Goal: Task Accomplishment & Management: Complete application form

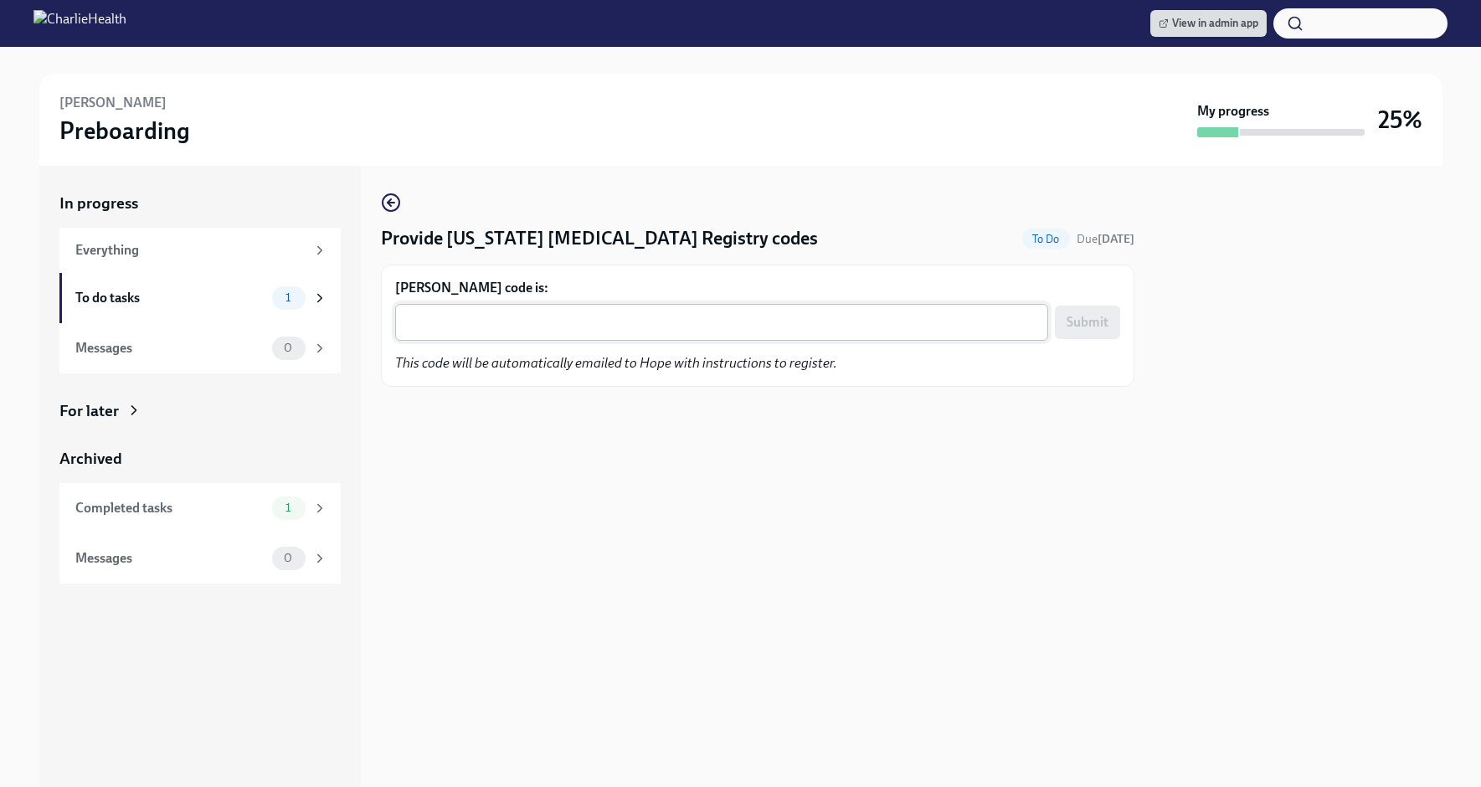
click at [646, 331] on textarea "Hope Willis's code is:" at bounding box center [721, 322] width 633 height 20
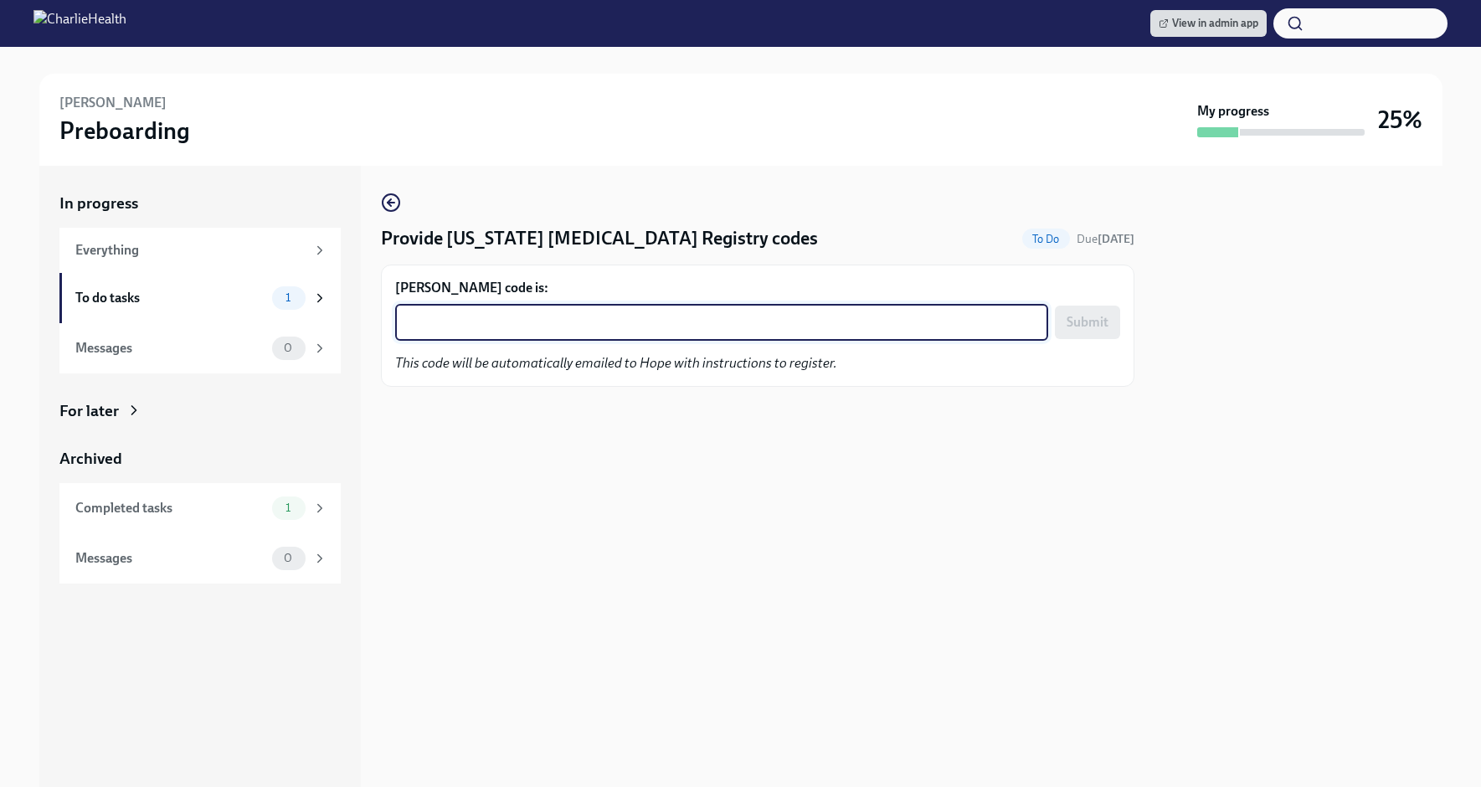
paste textarea "9W19AJ1F2J1E"
type textarea "9W19AJ1F2J1E"
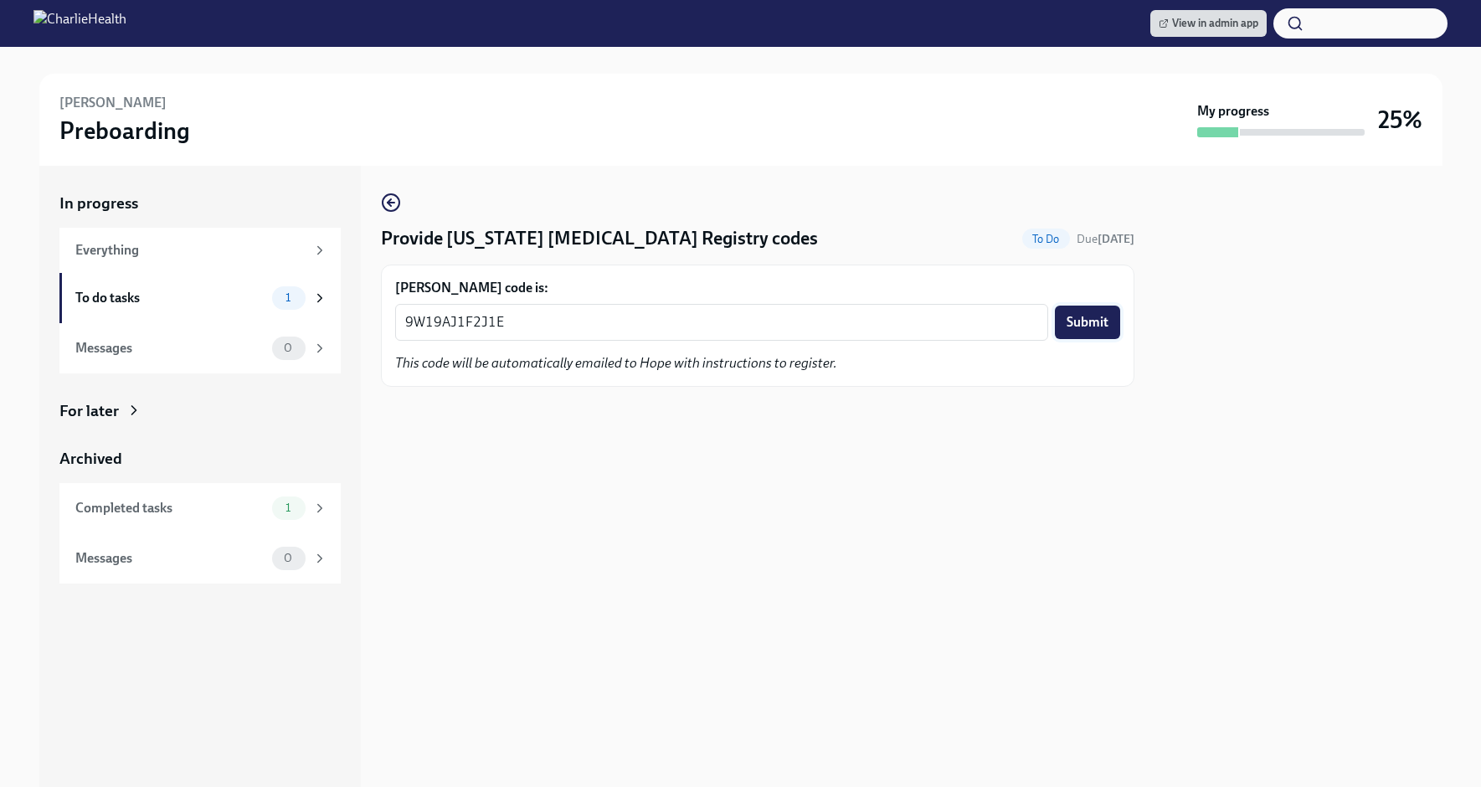
click at [1111, 321] on button "Submit" at bounding box center [1087, 322] width 65 height 33
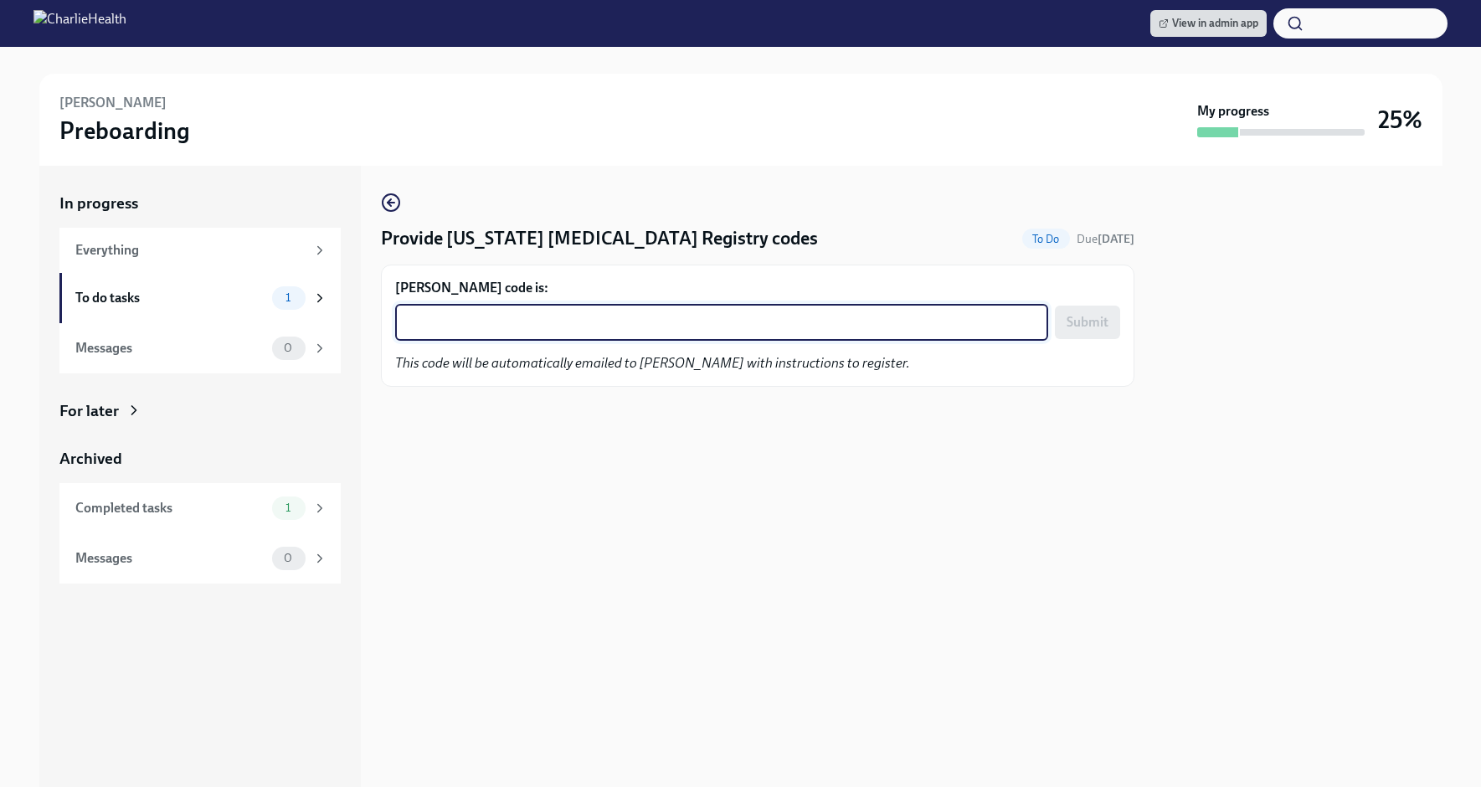
click at [699, 323] on textarea "[PERSON_NAME] code is:" at bounding box center [721, 322] width 633 height 20
paste textarea "6YILN6JDRS56"
type textarea "6YILN6JDRS56"
click at [1103, 311] on button "Submit" at bounding box center [1087, 322] width 65 height 33
click at [681, 326] on textarea "Nekita P. Burrell's code is:" at bounding box center [721, 322] width 633 height 20
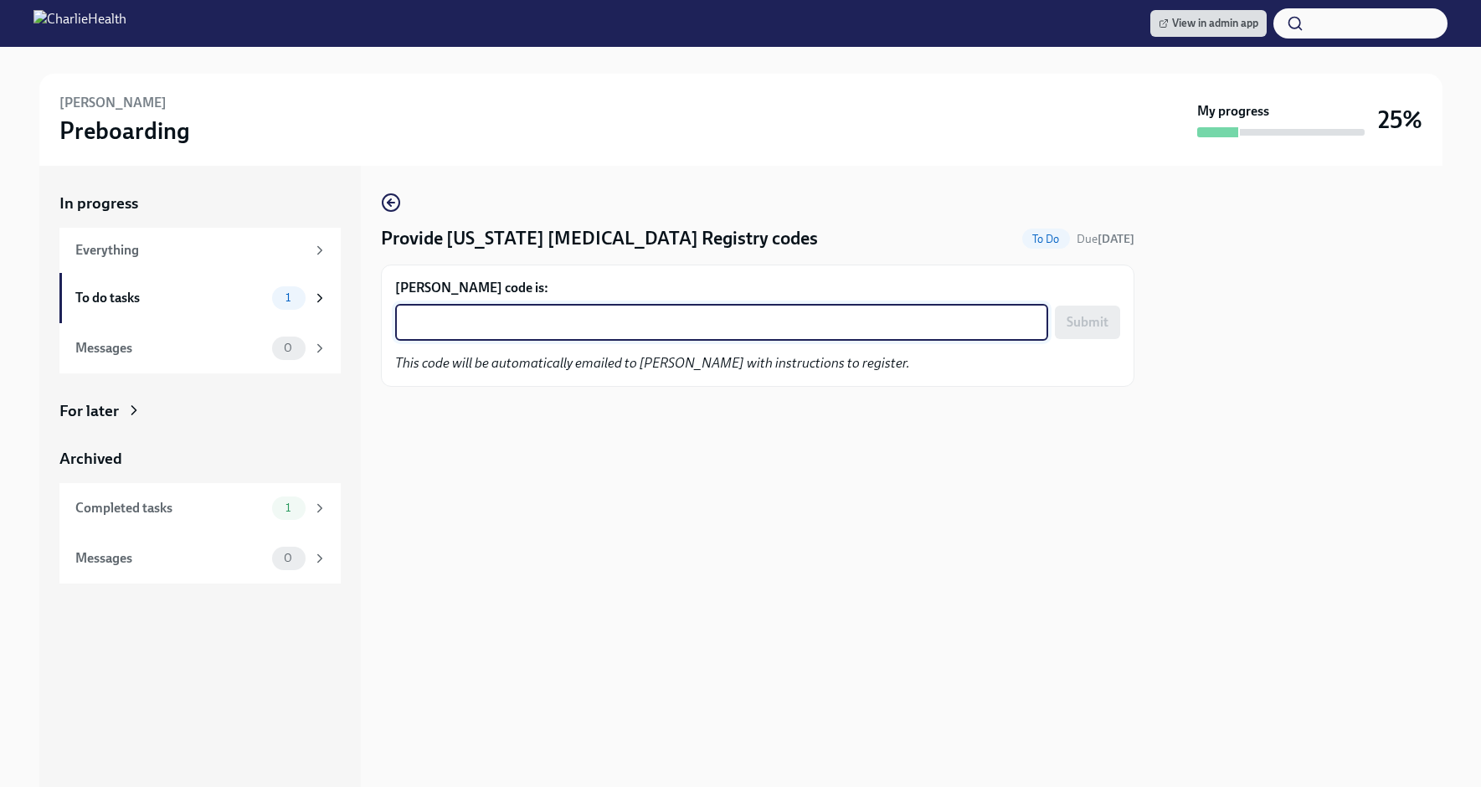
paste textarea "9SVF4W5PUBLM"
type textarea "9SVF4W5PUBLM"
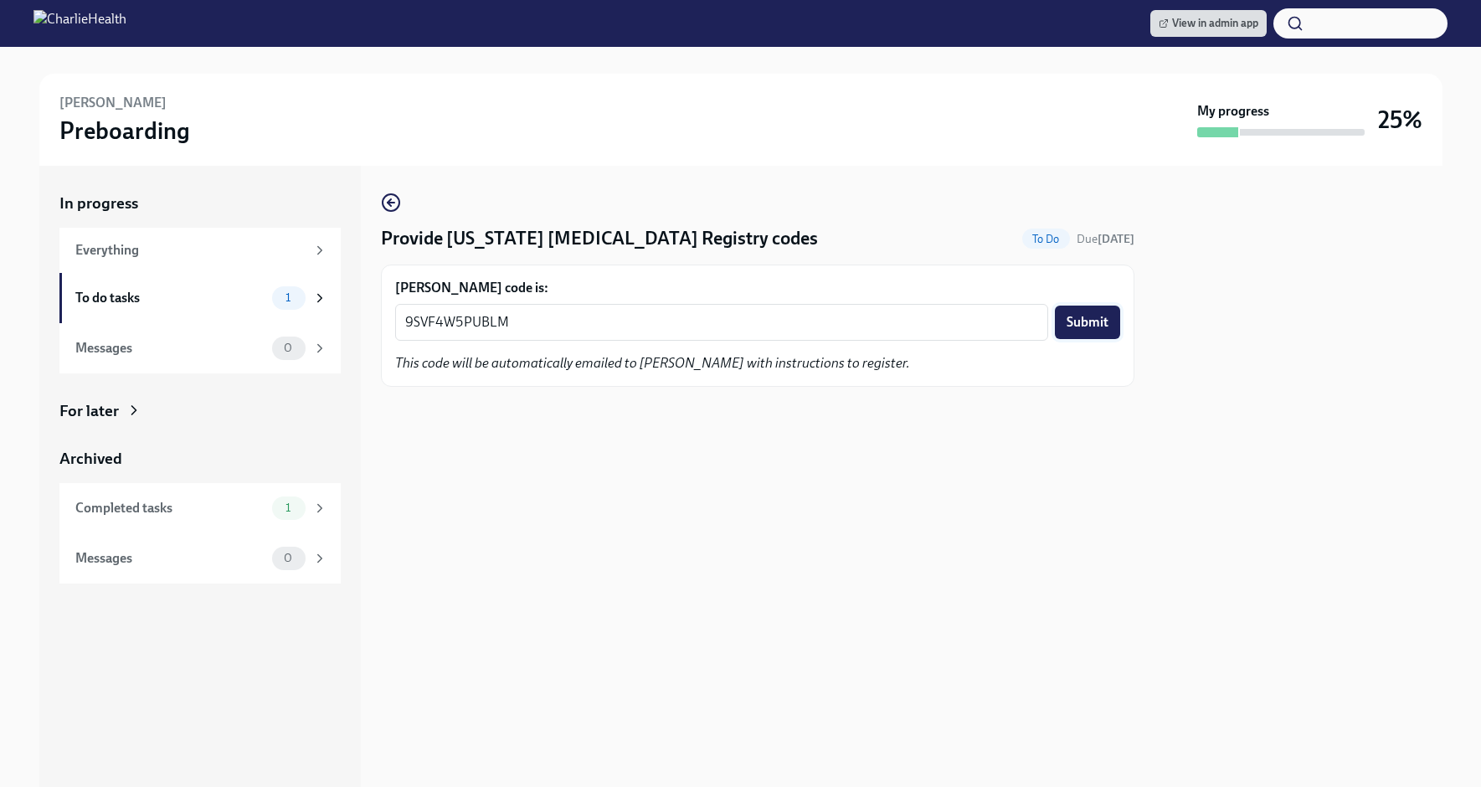
click at [1105, 315] on span "Submit" at bounding box center [1088, 322] width 42 height 17
click at [565, 316] on textarea "[PERSON_NAME]'s code is:" at bounding box center [721, 322] width 633 height 20
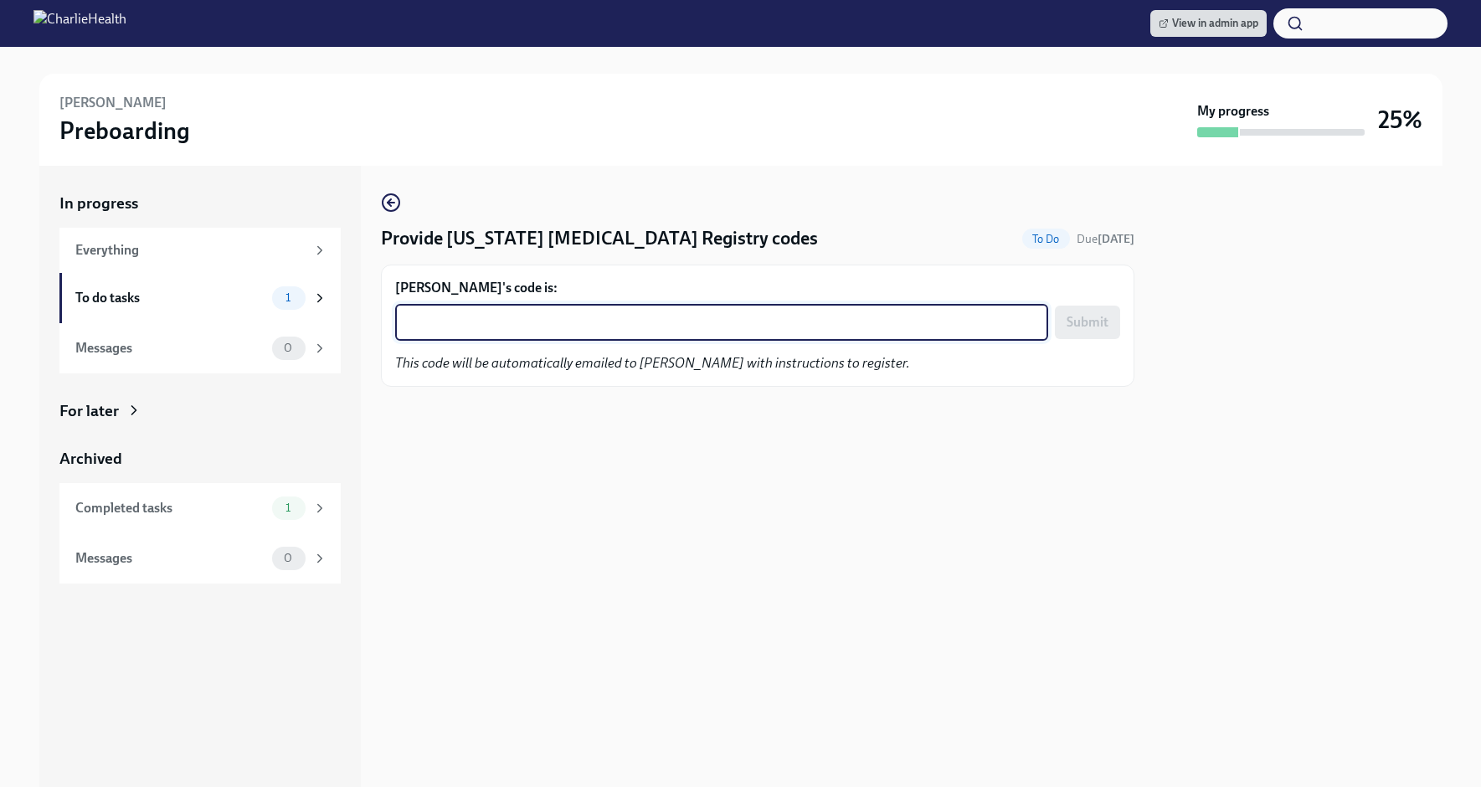
paste textarea "I5EQR71GONM9"
type textarea "I5EQR71GONM9"
click at [1096, 322] on span "Submit" at bounding box center [1088, 322] width 42 height 17
